Goal: Complete application form

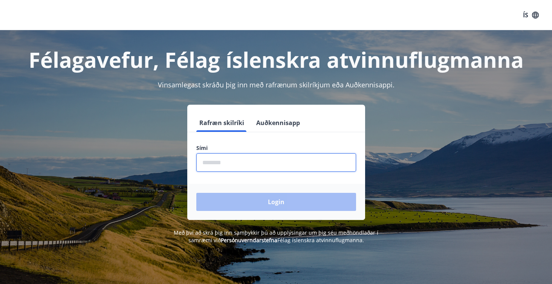
click at [209, 166] on input "phone" at bounding box center [276, 162] width 160 height 18
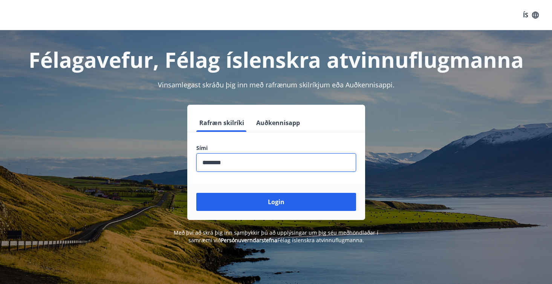
type input "********"
click at [276, 202] on button "Login" at bounding box center [276, 202] width 160 height 18
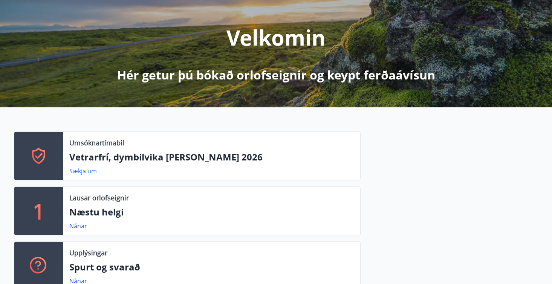
scroll to position [81, 0]
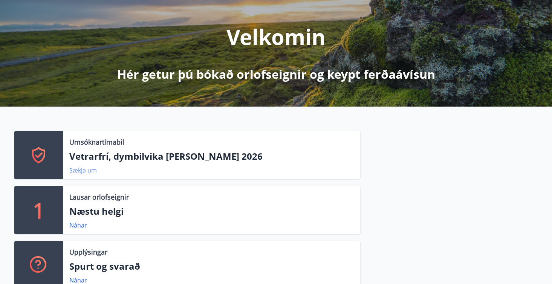
click at [81, 171] on link "Sækja um" at bounding box center [83, 170] width 28 height 8
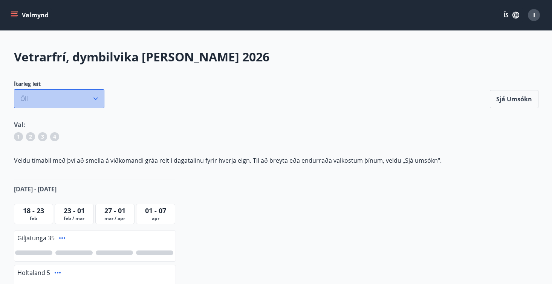
click at [87, 97] on button "Öll" at bounding box center [59, 98] width 90 height 19
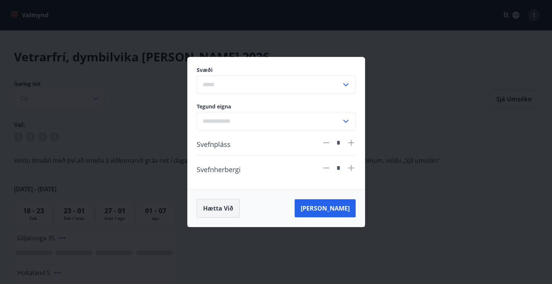
click at [219, 204] on button "Hætta við" at bounding box center [218, 208] width 43 height 19
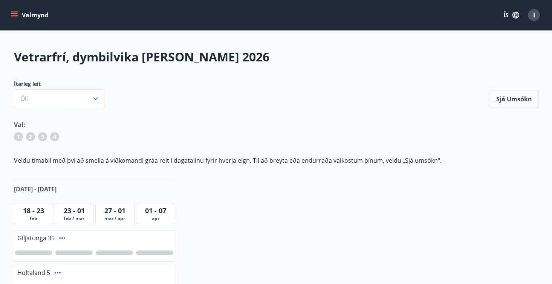
click at [19, 138] on span "1" at bounding box center [18, 137] width 3 height 8
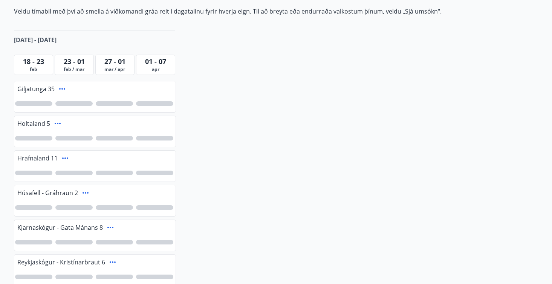
scroll to position [150, 0]
click at [149, 139] on div at bounding box center [154, 137] width 37 height 5
click at [152, 172] on div at bounding box center [154, 172] width 37 height 5
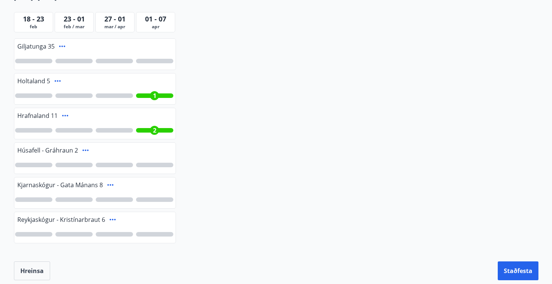
scroll to position [192, 0]
click at [155, 200] on div at bounding box center [154, 199] width 37 height 5
click at [155, 200] on span "3" at bounding box center [154, 199] width 3 height 8
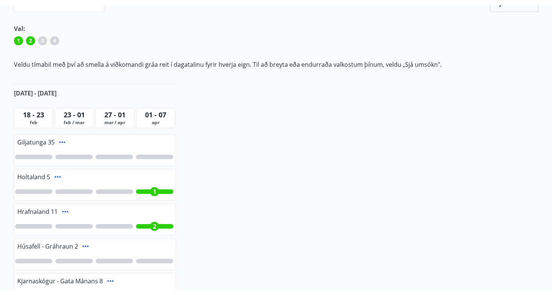
scroll to position [103, 0]
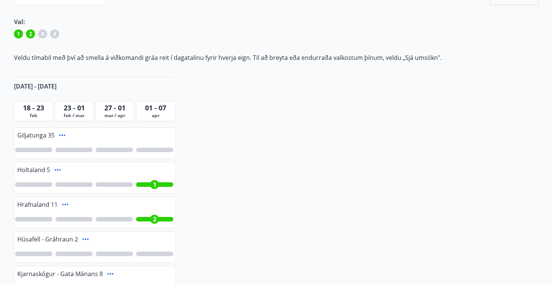
click at [164, 185] on div "1" at bounding box center [154, 184] width 37 height 5
click at [164, 185] on div at bounding box center [154, 184] width 37 height 5
click at [164, 218] on div "1" at bounding box center [154, 219] width 37 height 5
click at [160, 219] on div at bounding box center [154, 219] width 37 height 5
click at [65, 205] on icon at bounding box center [65, 205] width 6 height 2
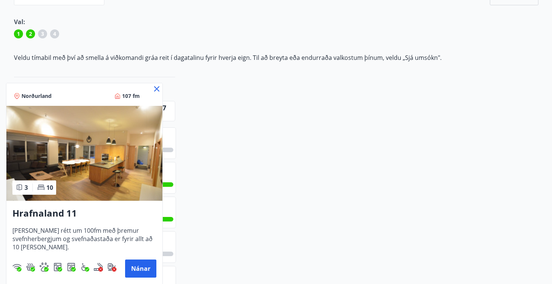
click at [156, 90] on icon at bounding box center [156, 88] width 5 height 5
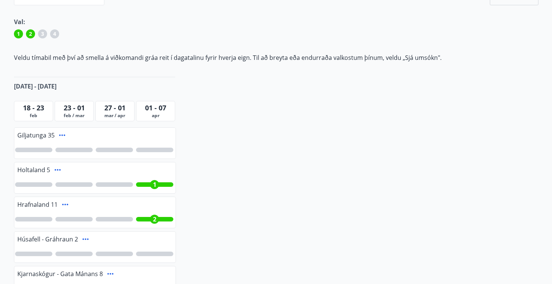
click at [57, 170] on icon at bounding box center [58, 170] width 6 height 2
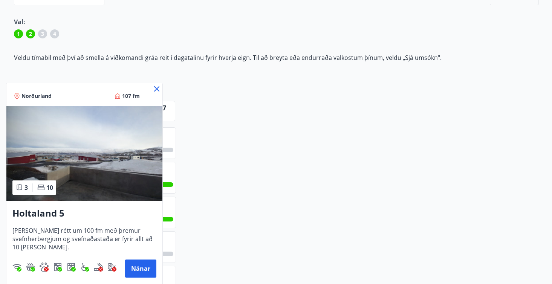
click at [156, 87] on icon at bounding box center [156, 88] width 9 height 9
